Goal: Information Seeking & Learning: Learn about a topic

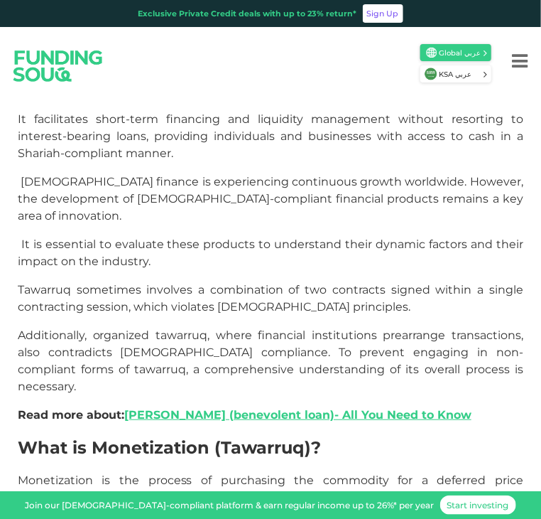
scroll to position [409, 0]
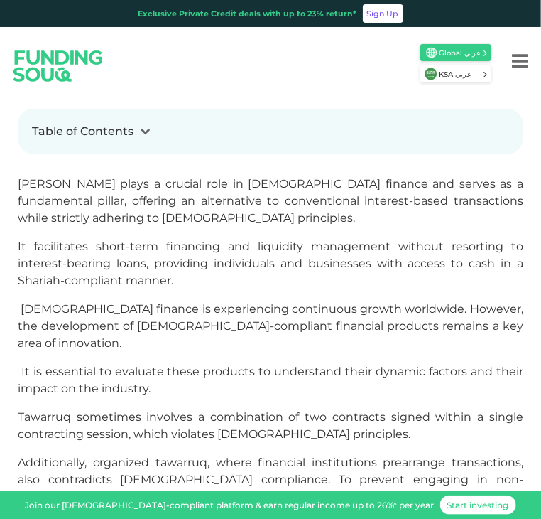
scroll to position [508, 0]
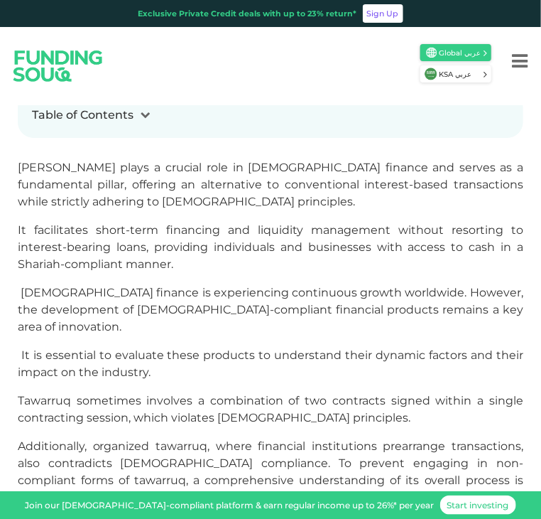
click at [193, 286] on span "[DEMOGRAPHIC_DATA] finance is experiencing continuous growth worldwide. However…" at bounding box center [271, 310] width 506 height 48
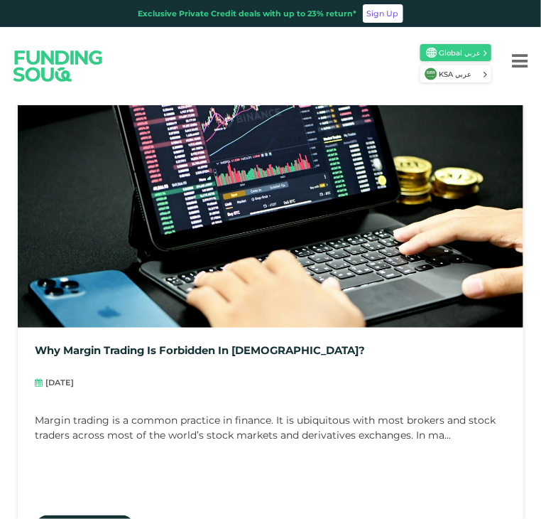
scroll to position [5379, 0]
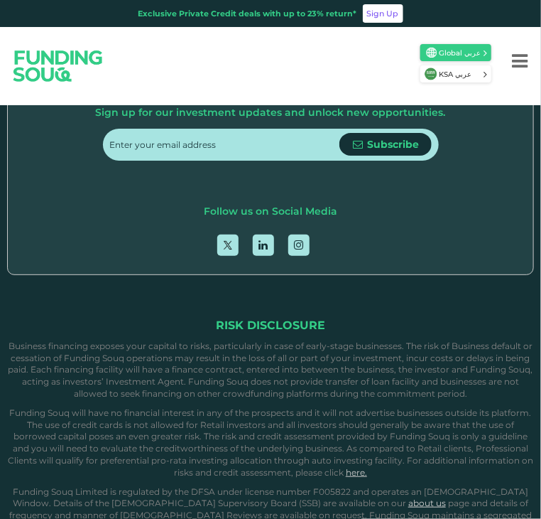
click at [184, 95] on div "For Investors For Businesses More About Us Global عربي" at bounding box center [270, 66] width 541 height 78
